Goal: Transaction & Acquisition: Book appointment/travel/reservation

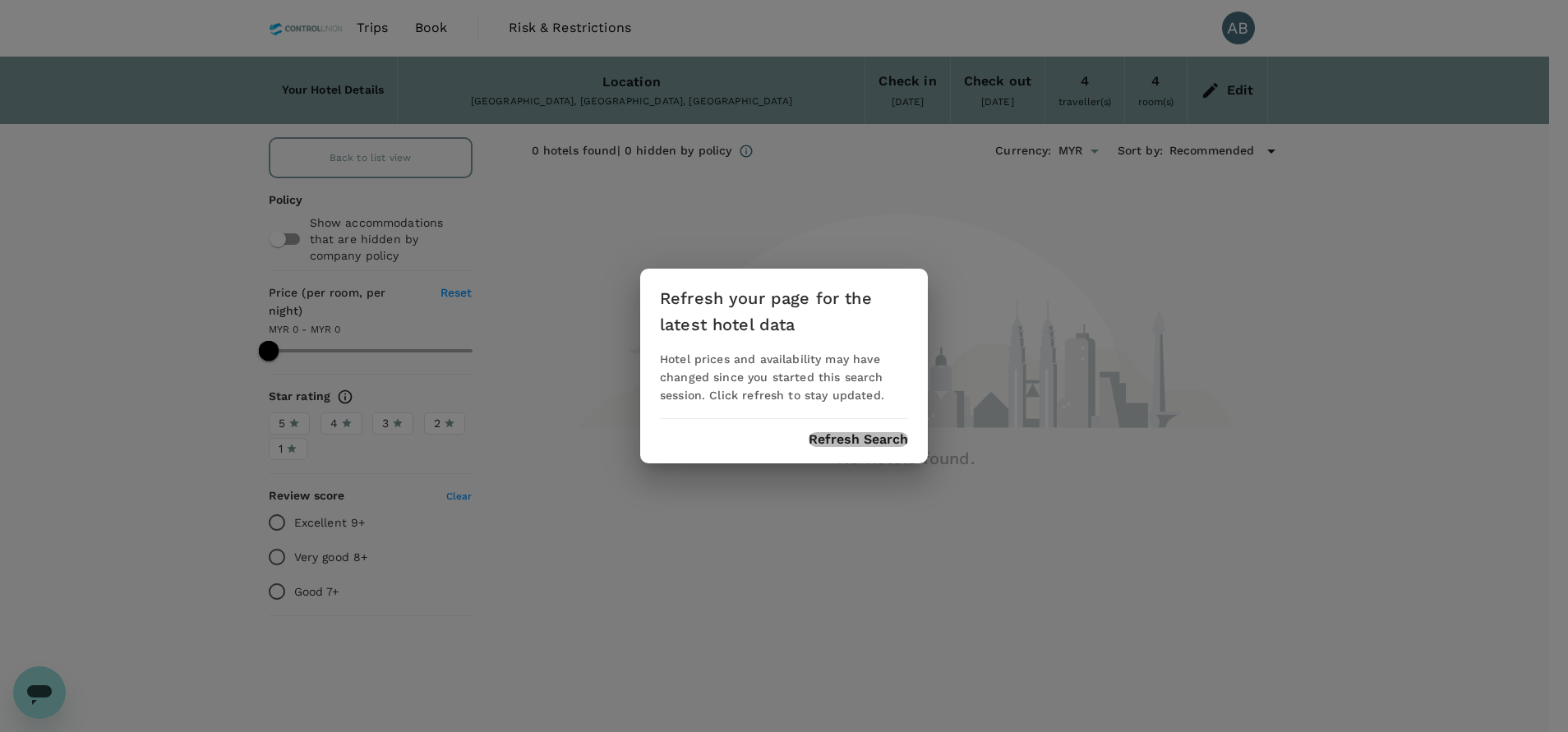
click at [845, 444] on button "Refresh Search" at bounding box center [858, 439] width 99 height 14
click at [837, 438] on button "Refresh Search" at bounding box center [858, 439] width 99 height 14
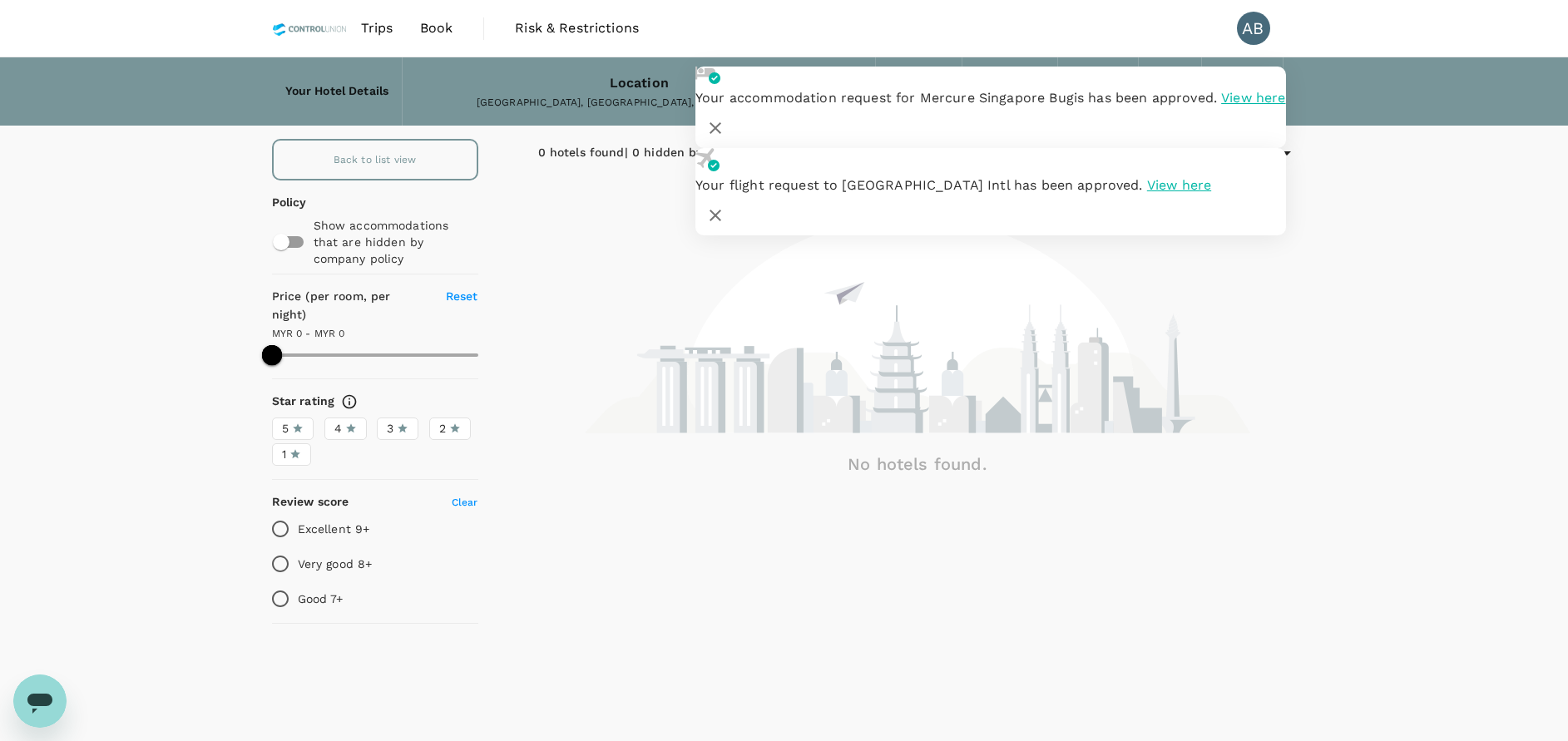
drag, startPoint x: 1249, startPoint y: 100, endPoint x: 1278, endPoint y: 199, distance: 103.2
click at [725, 118] on icon "button" at bounding box center [715, 128] width 20 height 20
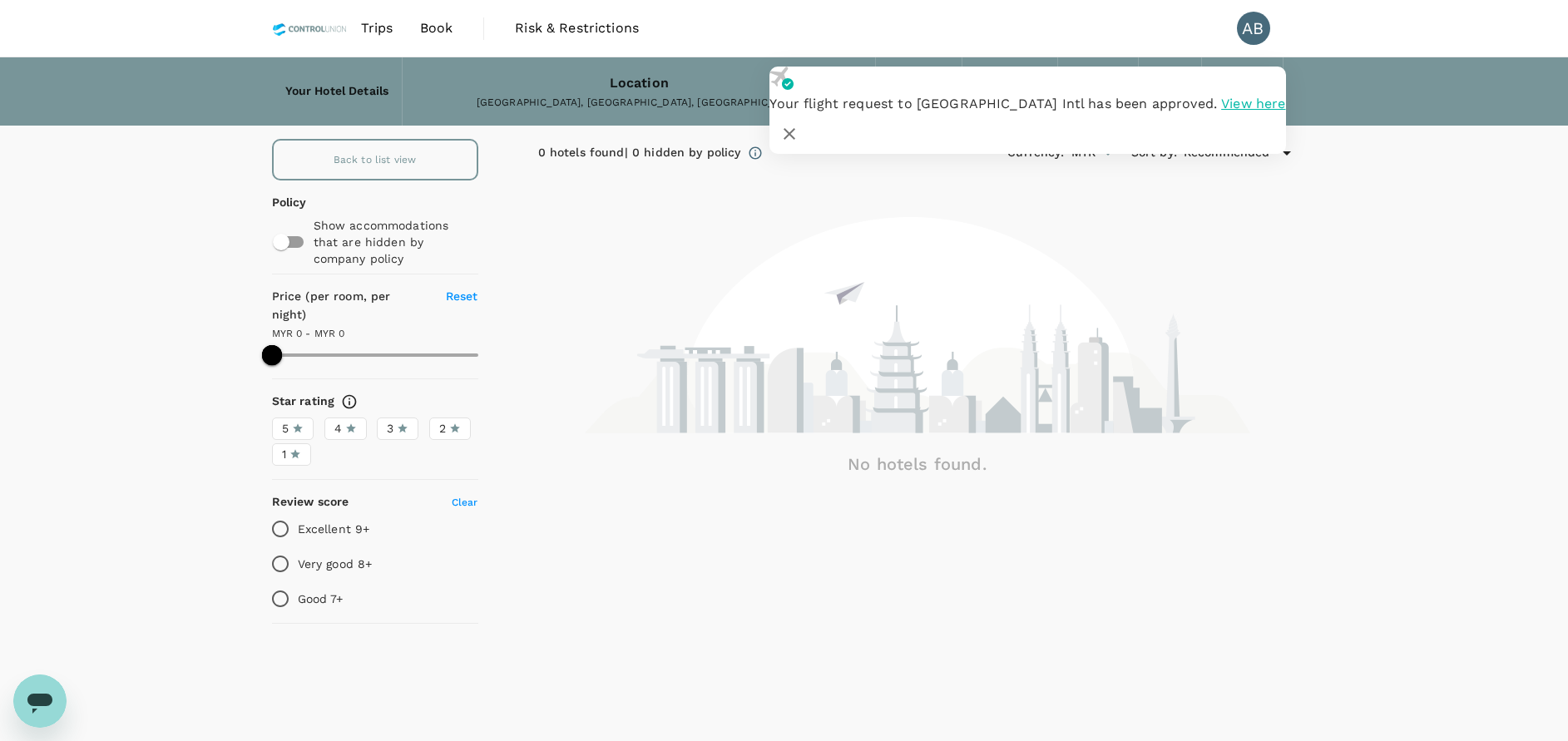
drag, startPoint x: 1252, startPoint y: 87, endPoint x: 1251, endPoint y: 102, distance: 15.0
click at [809, 114] on button "button" at bounding box center [789, 133] width 40 height 40
click at [1340, 238] on div "Back to list view Policy Show accommodations that are hidden by company policy …" at bounding box center [784, 385] width 1568 height 492
click at [799, 124] on icon "button" at bounding box center [789, 133] width 20 height 20
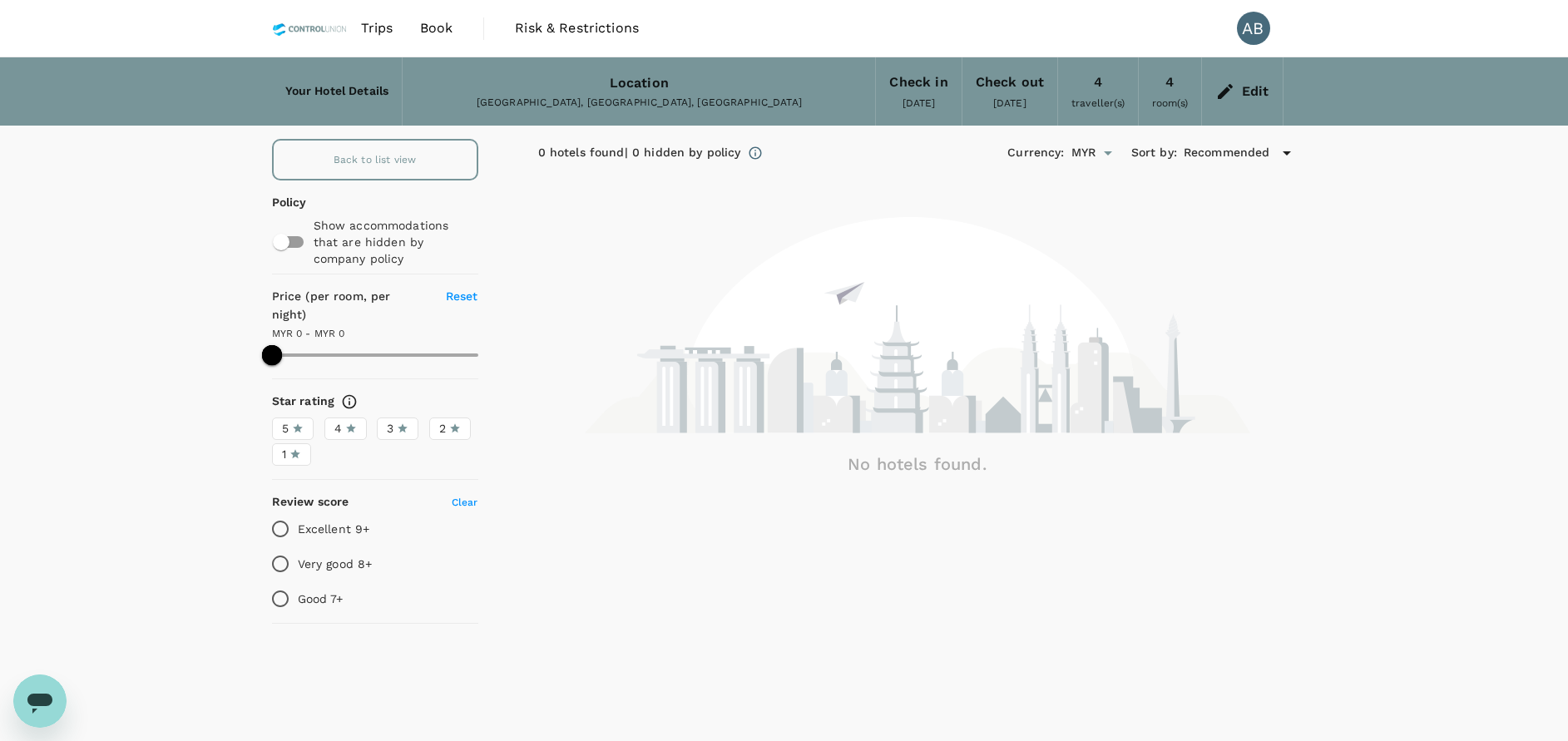
drag, startPoint x: 1368, startPoint y: 251, endPoint x: 673, endPoint y: 146, distance: 702.9
click at [1367, 255] on div "Back to list view Policy Show accommodations that are hidden by company policy …" at bounding box center [784, 385] width 1568 height 492
click at [876, 180] on div "0 hotels found | 0 hidden by policy Currency : MYR Sort by : Recommended No hot…" at bounding box center [897, 385] width 799 height 492
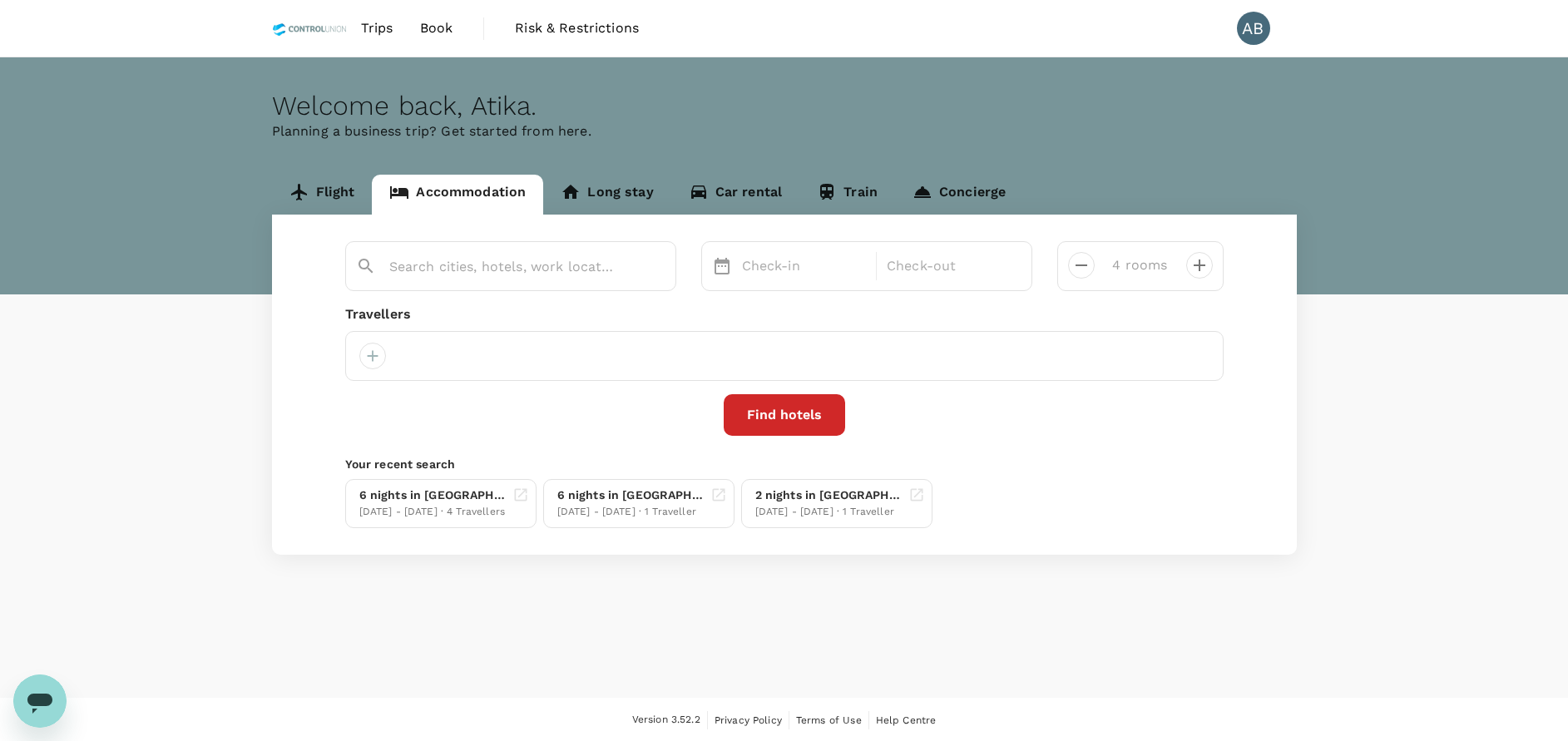
type input "Bentong"
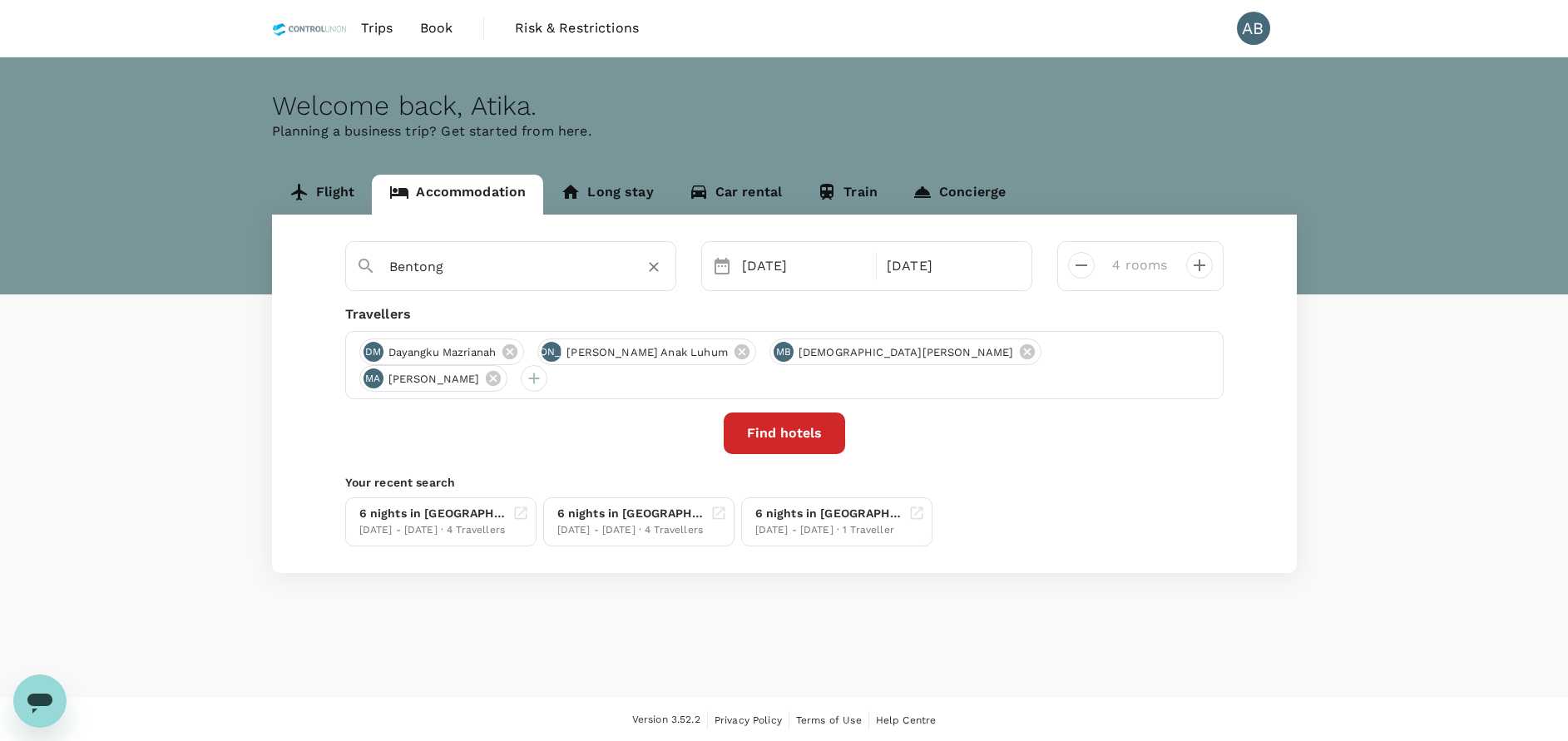
click at [650, 267] on icon "Clear" at bounding box center [653, 267] width 16 height 16
click at [476, 276] on input "text" at bounding box center [504, 266] width 229 height 26
type input "y"
click at [411, 323] on div "Wns HOTEL" at bounding box center [522, 321] width 293 height 17
click at [417, 265] on input "Wns HOTEL" at bounding box center [504, 266] width 229 height 26
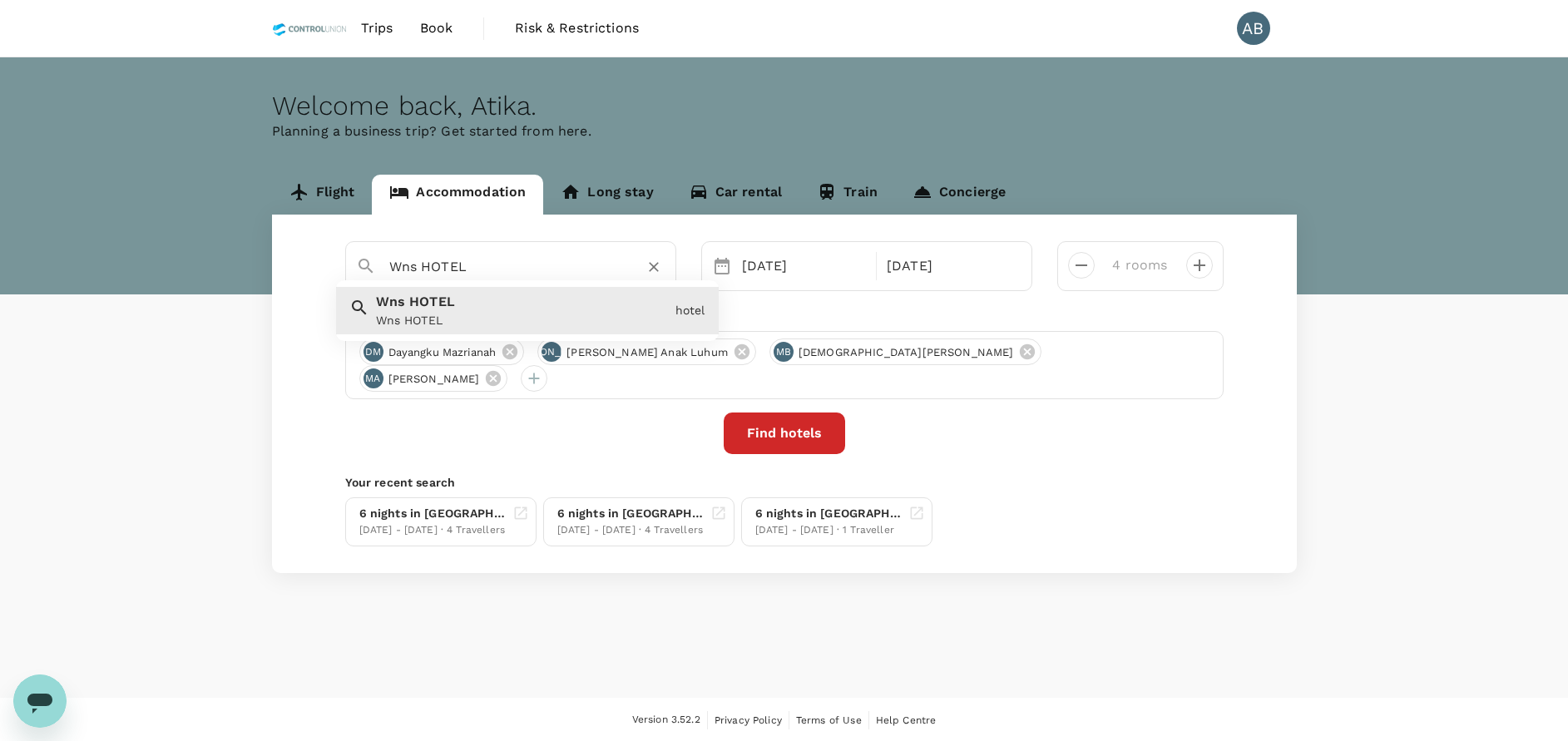
drag, startPoint x: 491, startPoint y: 265, endPoint x: 434, endPoint y: 266, distance: 57.0
click at [434, 266] on input "Wns HOTEL" at bounding box center [504, 266] width 229 height 26
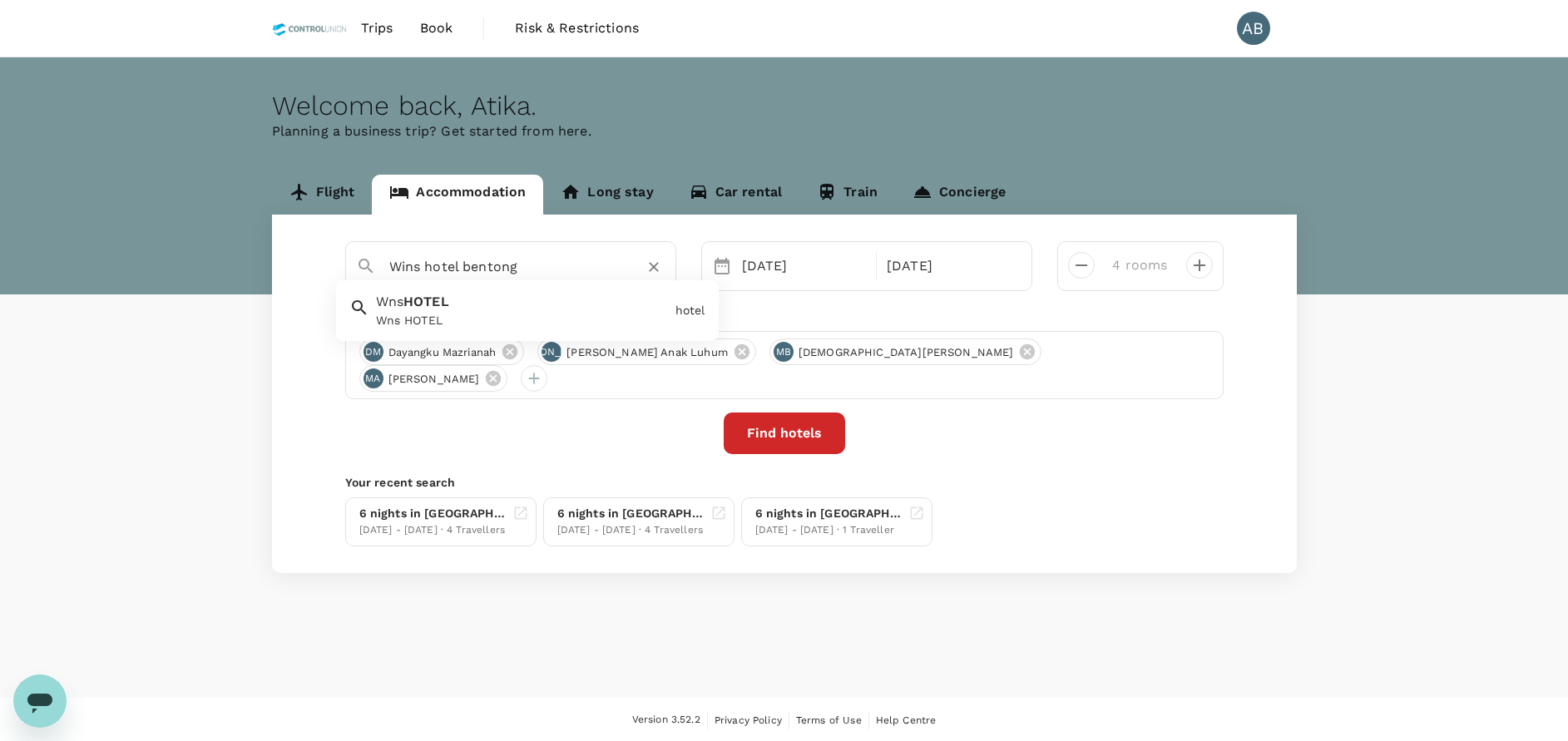
type input "Wns HOTEL"
click at [661, 268] on button "Clear" at bounding box center [653, 267] width 23 height 23
click at [421, 265] on input "text" at bounding box center [504, 266] width 229 height 26
type input "yes hotel bentong"
click at [665, 267] on div at bounding box center [653, 267] width 23 height 23
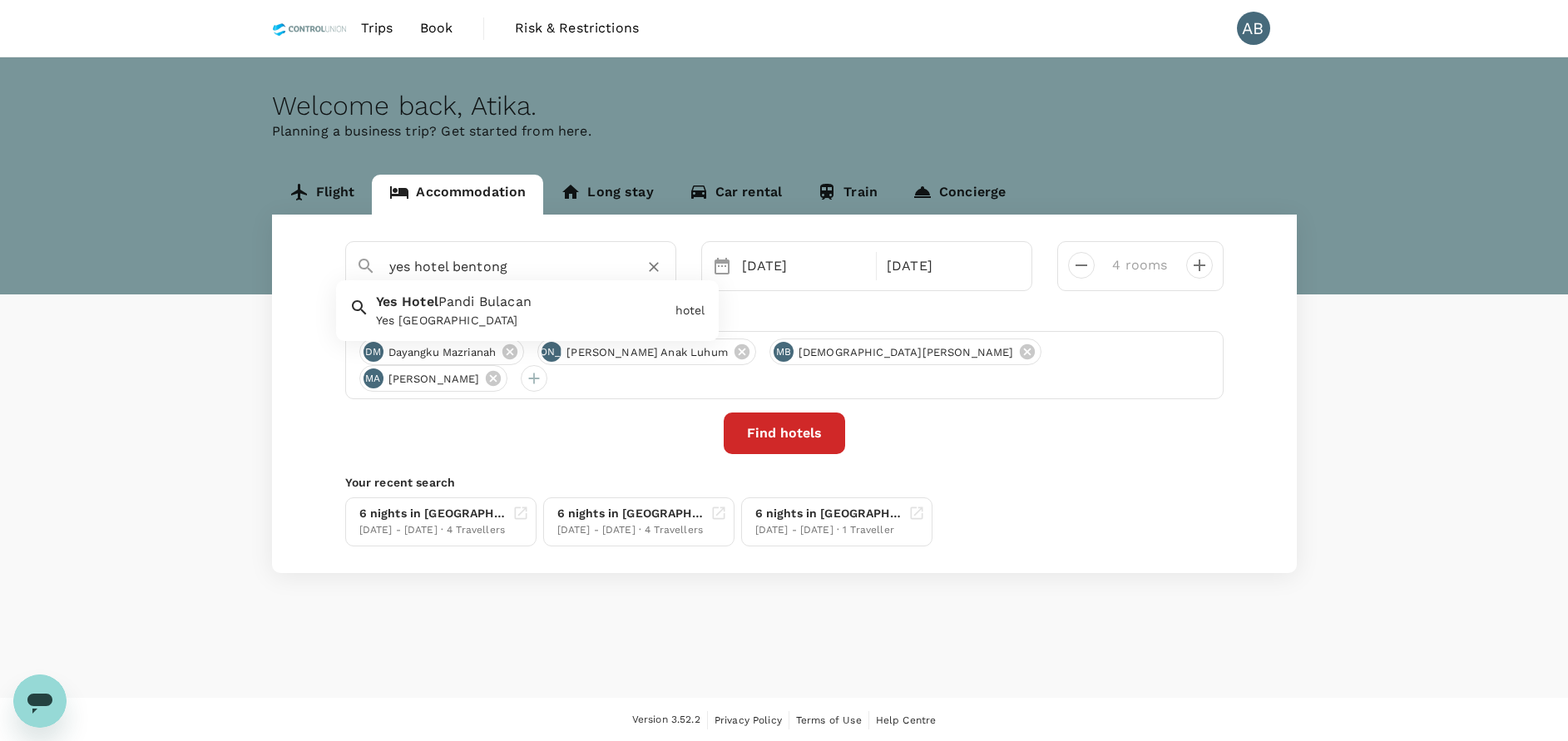
click at [653, 262] on icon "Clear" at bounding box center [653, 267] width 16 height 16
click at [397, 271] on input "text" at bounding box center [504, 266] width 229 height 26
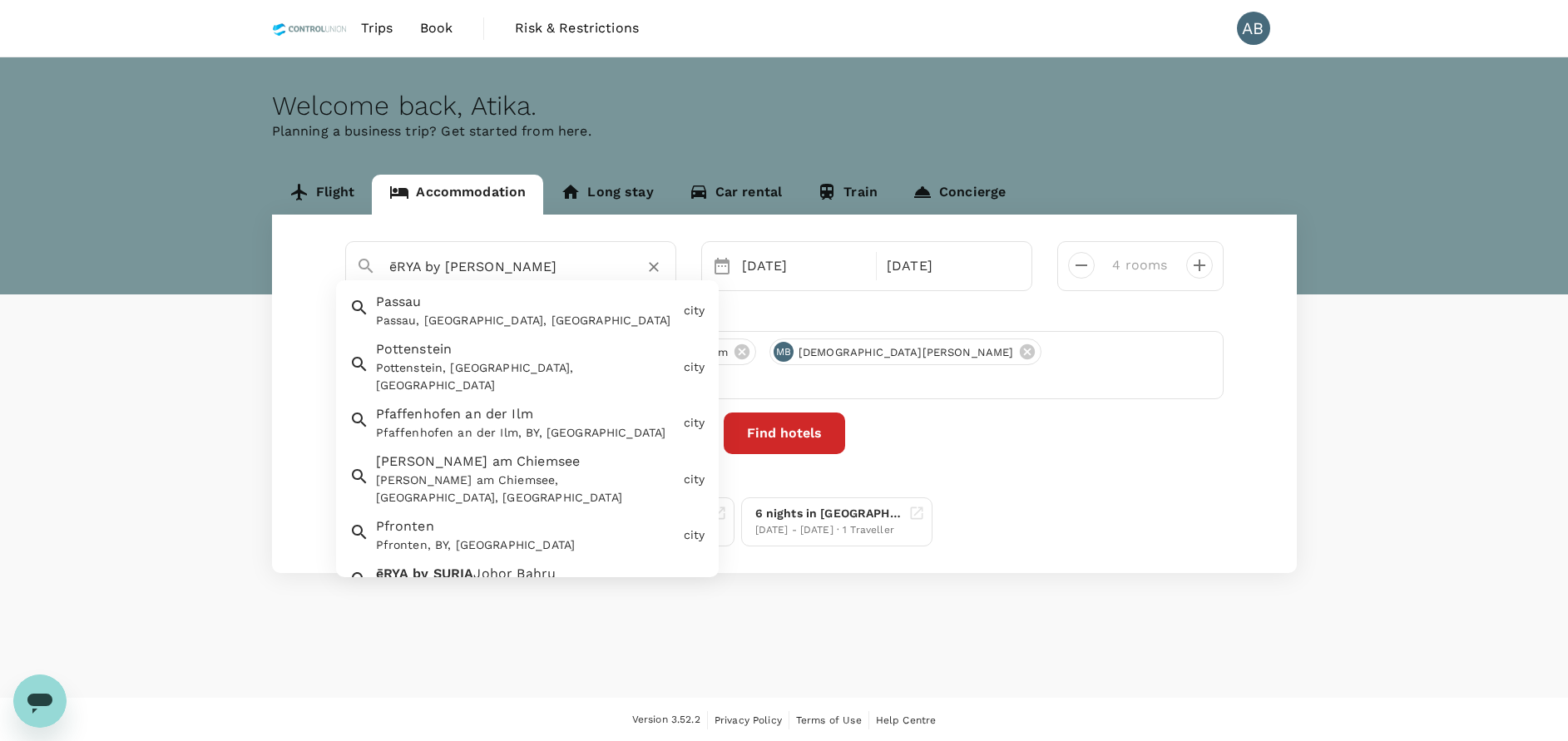
type input "ēRYA by SURIA [GEOGRAPHIC_DATA]"
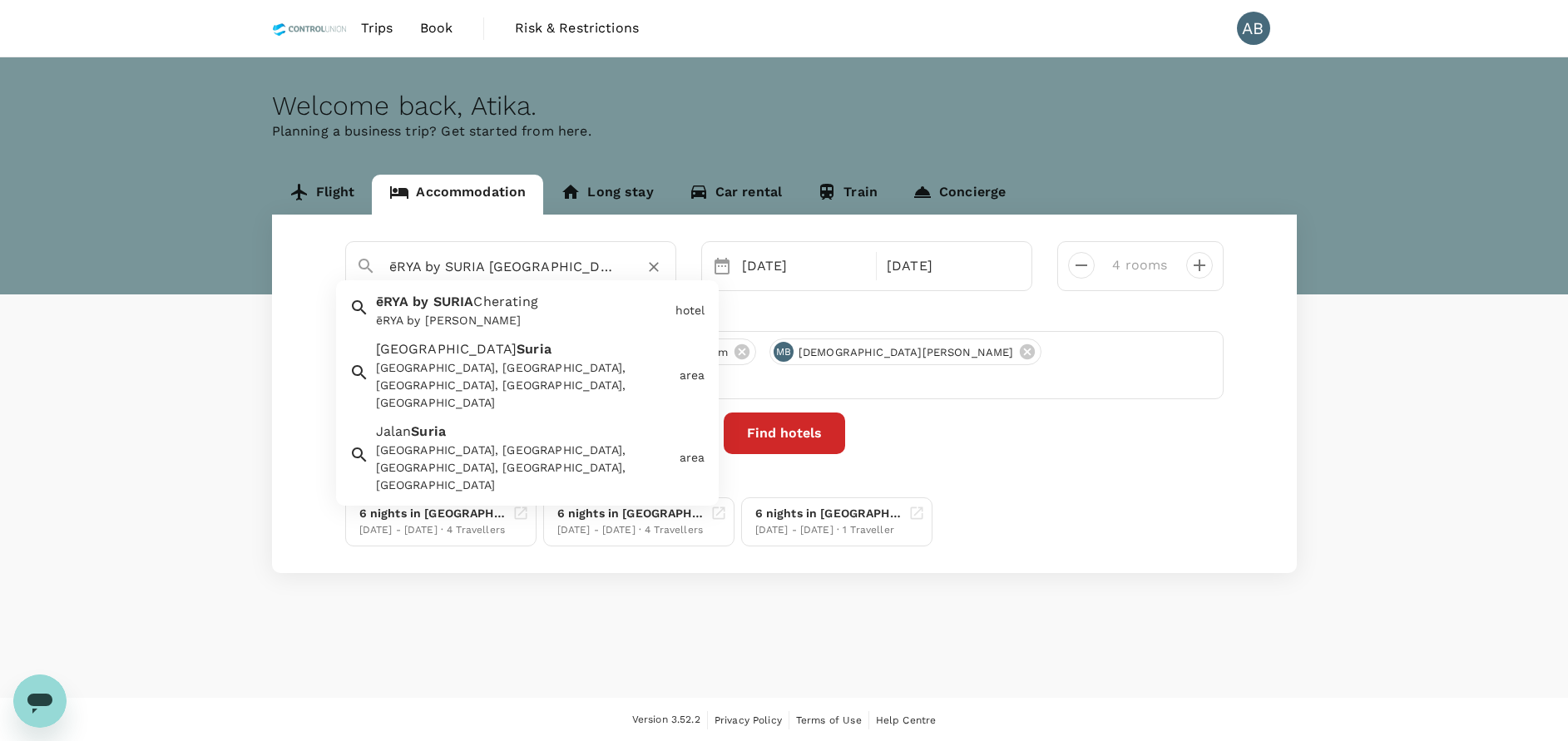
drag, startPoint x: 658, startPoint y: 264, endPoint x: 679, endPoint y: 270, distance: 21.8
click at [658, 265] on icon "Clear" at bounding box center [653, 267] width 16 height 16
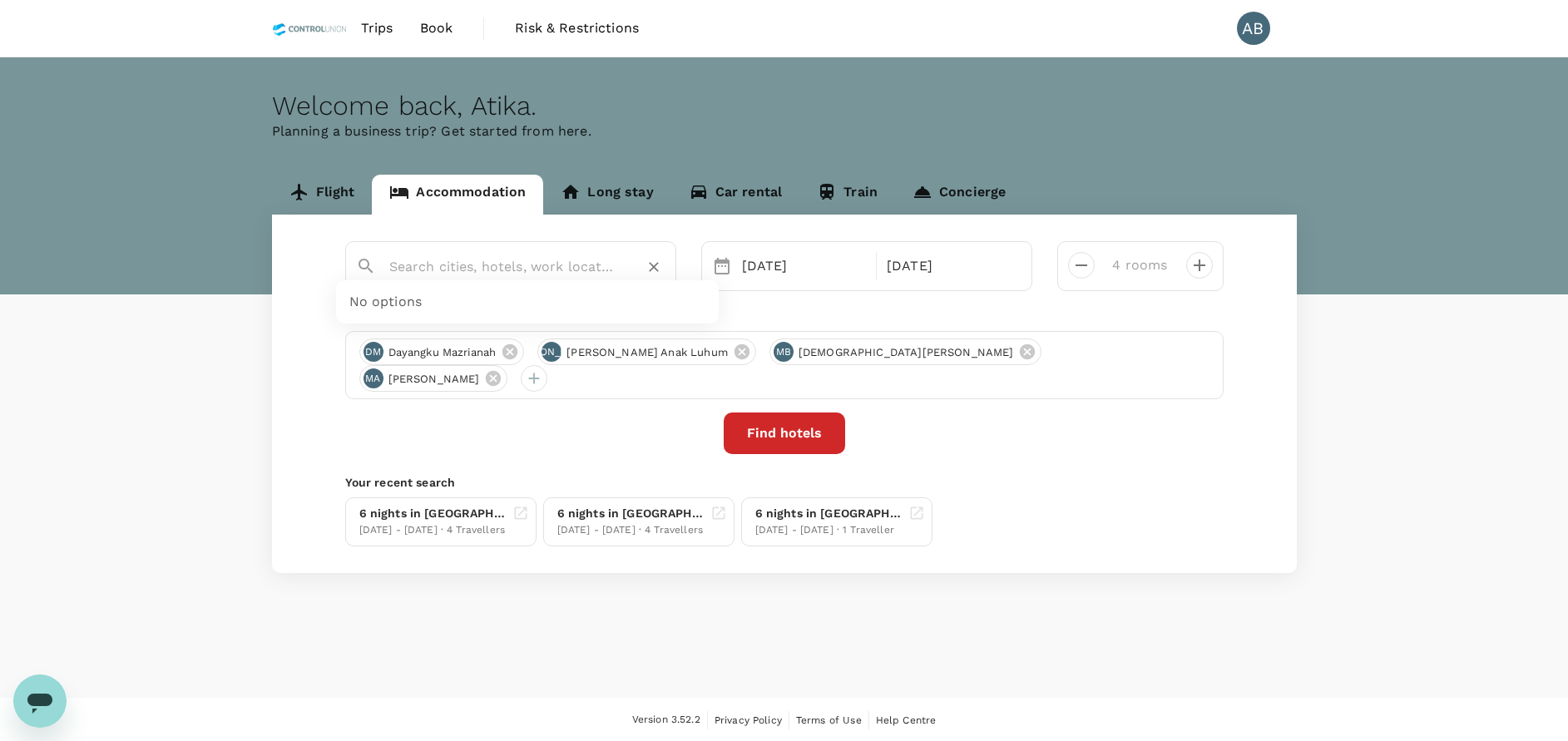
click at [1220, 509] on div "No options [DATE] [DATE] rooms Travellers DM Dayangku Mazrianah [PERSON_NAME] A…" at bounding box center [784, 393] width 1025 height 358
click at [631, 438] on div "Find hotels" at bounding box center [784, 433] width 879 height 42
click at [537, 264] on input "text" at bounding box center [504, 266] width 229 height 26
click at [447, 306] on span "Bentong" at bounding box center [466, 301] width 55 height 15
type input "[GEOGRAPHIC_DATA]"
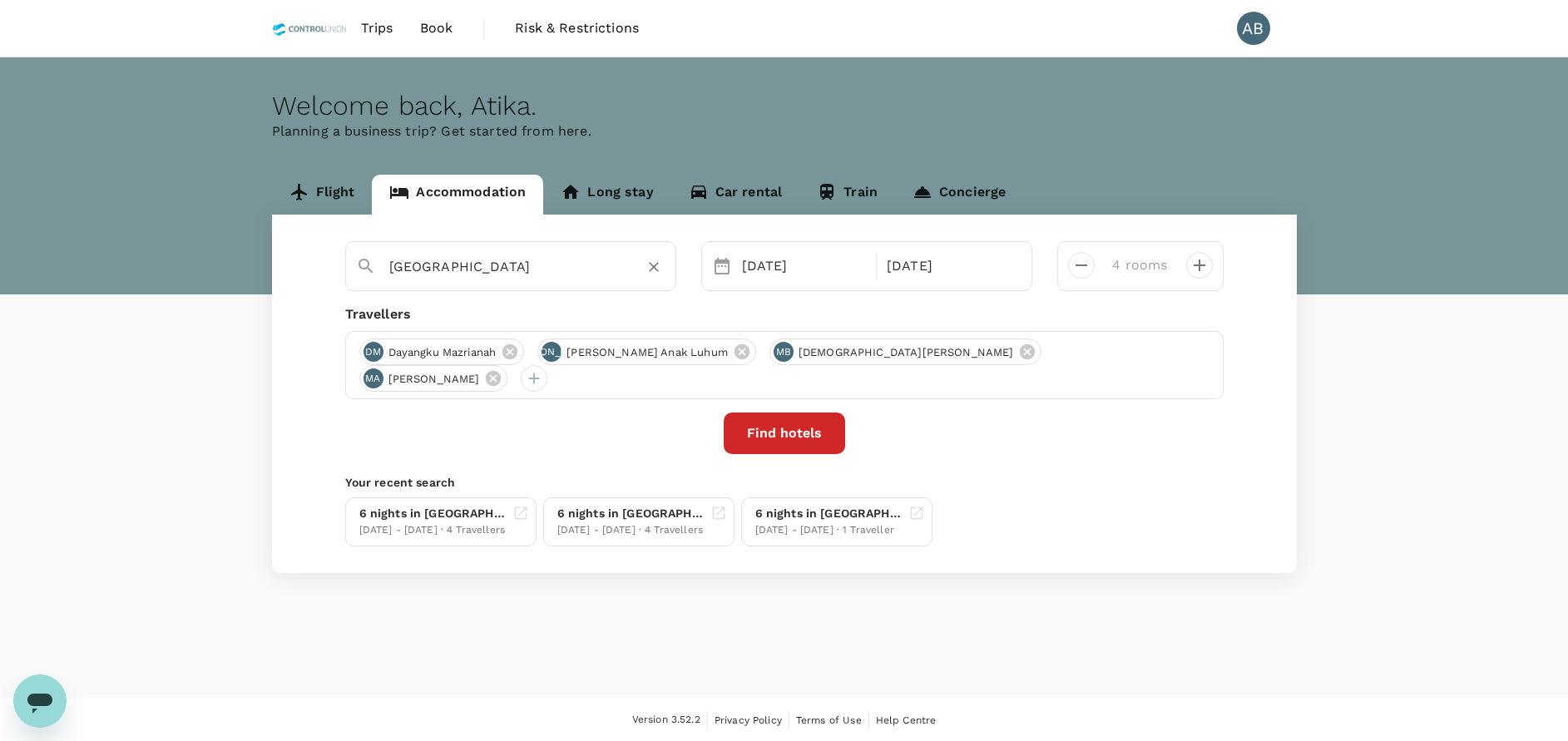
click at [795, 429] on button "Find hotels" at bounding box center [785, 433] width 122 height 42
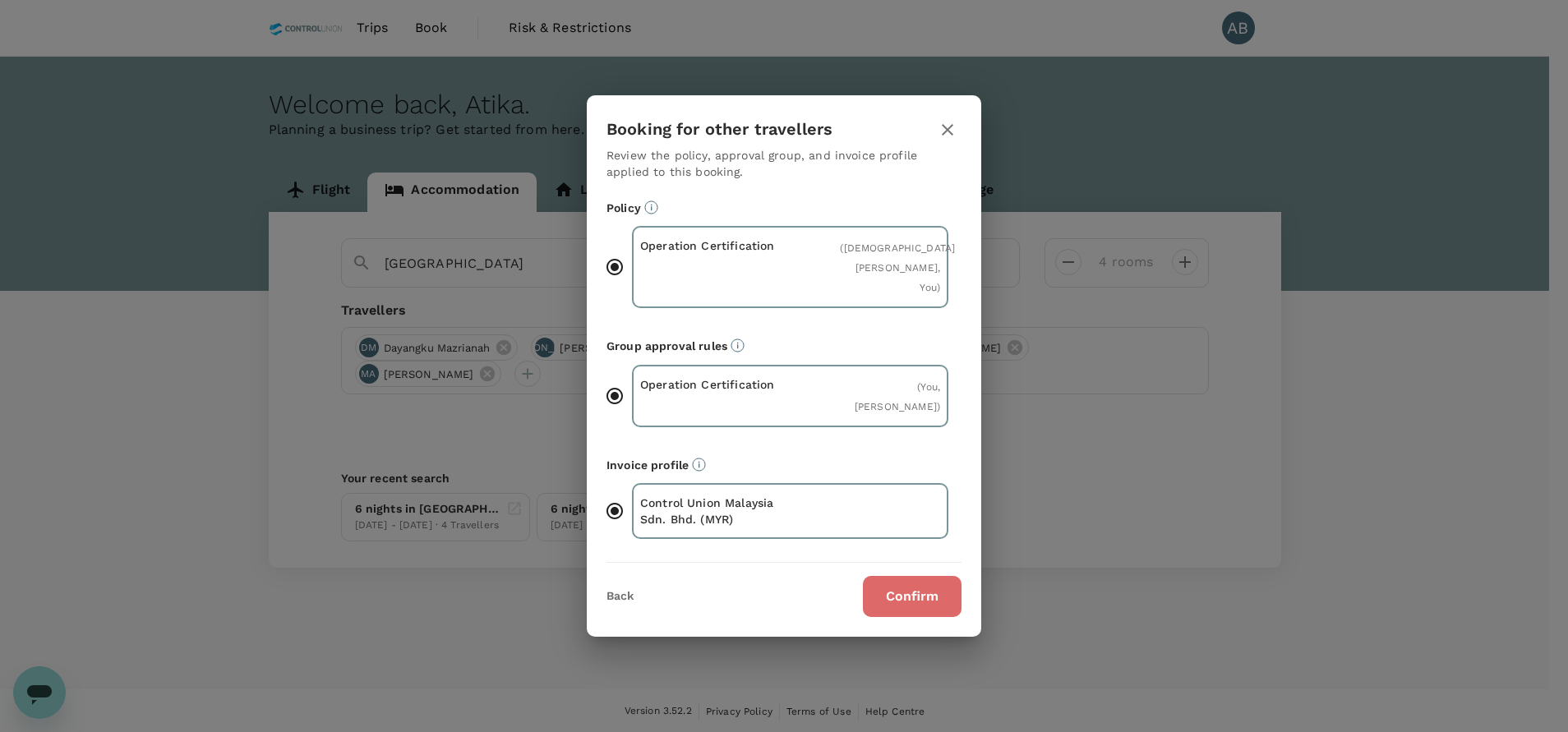
click at [929, 594] on button "Confirm" at bounding box center [911, 596] width 98 height 41
